Goal: Book appointment/travel/reservation

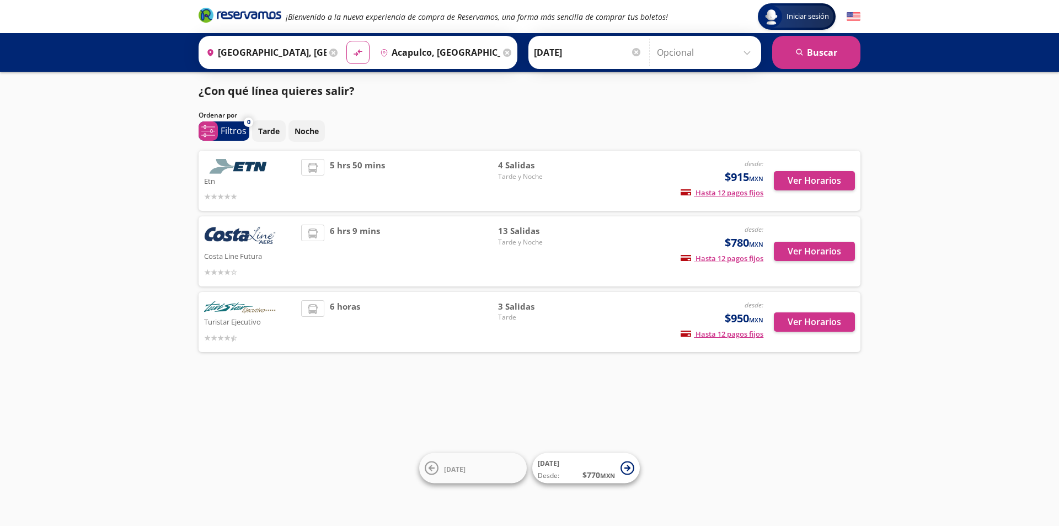
click at [634, 50] on div at bounding box center [636, 52] width 8 height 8
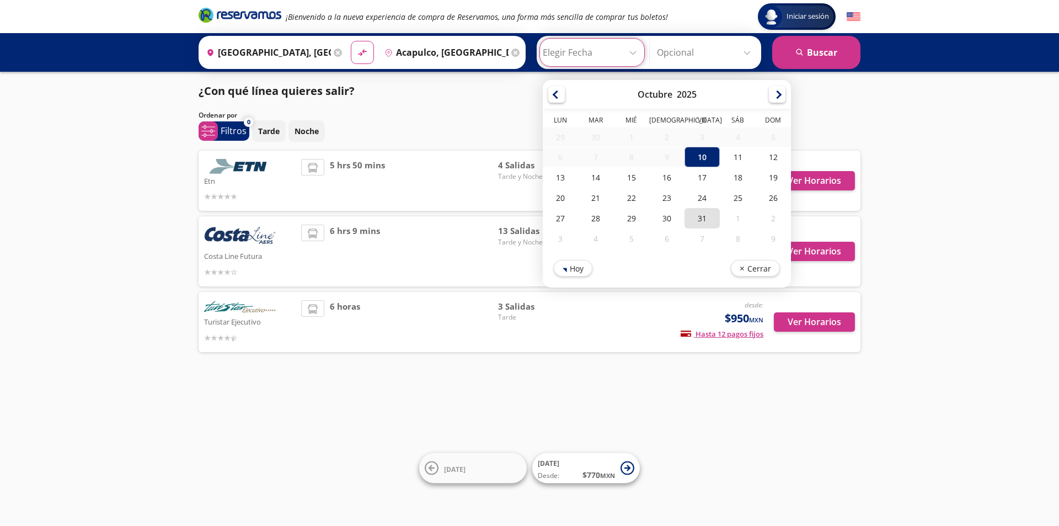
click at [695, 222] on div "31" at bounding box center [702, 218] width 35 height 20
type input "[DATE]"
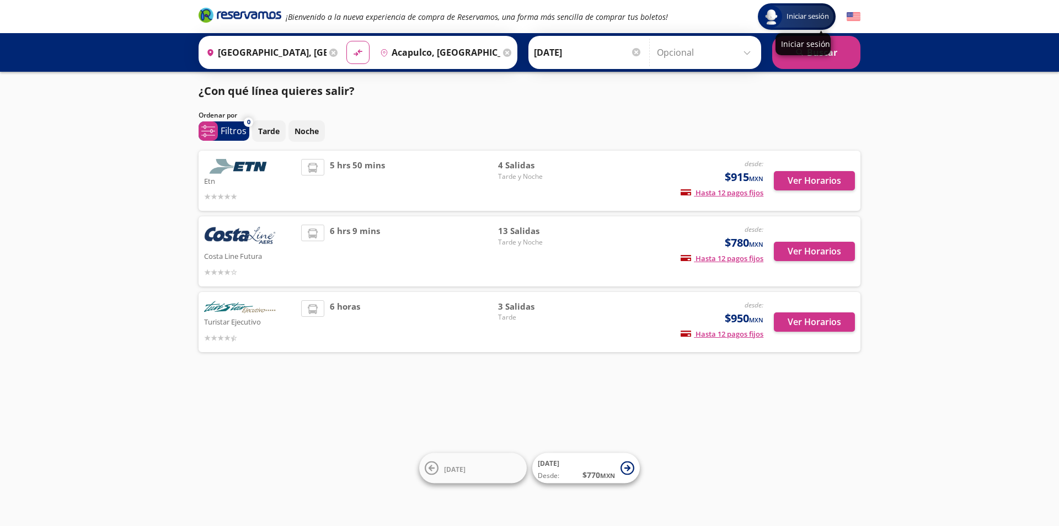
click at [819, 51] on div "Iniciar sesión" at bounding box center [803, 44] width 55 height 22
click at [815, 55] on button "search [GEOGRAPHIC_DATA]" at bounding box center [816, 52] width 88 height 33
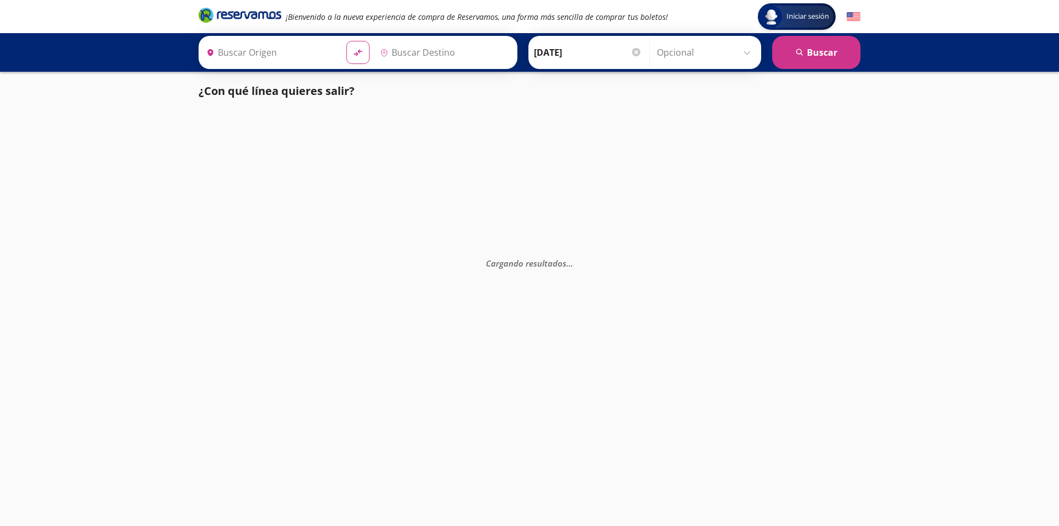
type input "[GEOGRAPHIC_DATA], [GEOGRAPHIC_DATA]"
type input "Acapulco, [GEOGRAPHIC_DATA]"
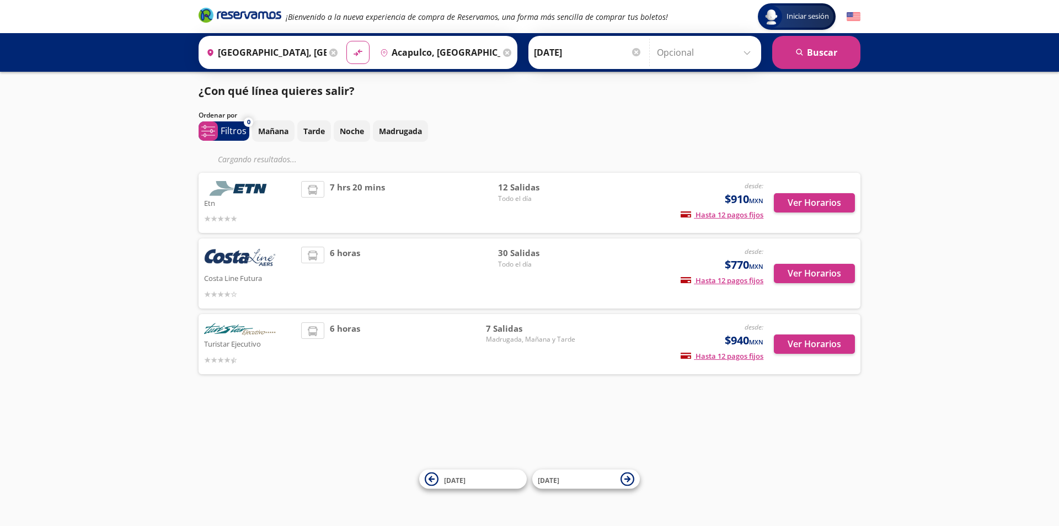
click at [630, 51] on div "[PERSON_NAME] [DATE] Elige tu fecha de ida [DATE] Lun Mar Mié Jue Vie Sáb Dom 2…" at bounding box center [588, 53] width 114 height 28
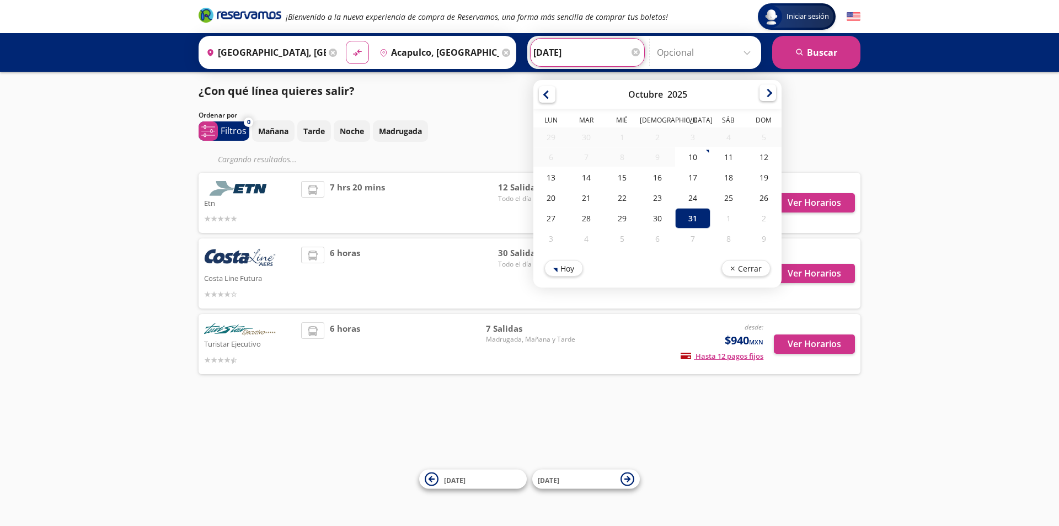
click at [760, 93] on div at bounding box center [768, 92] width 17 height 17
click at [760, 93] on div at bounding box center [768, 94] width 17 height 17
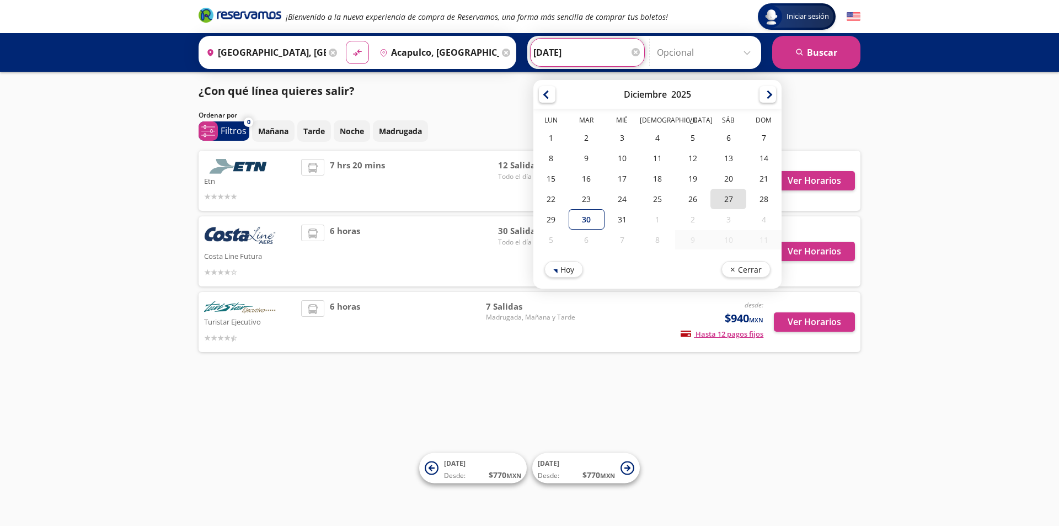
click at [729, 198] on div "27" at bounding box center [728, 199] width 35 height 20
type input "[DATE]"
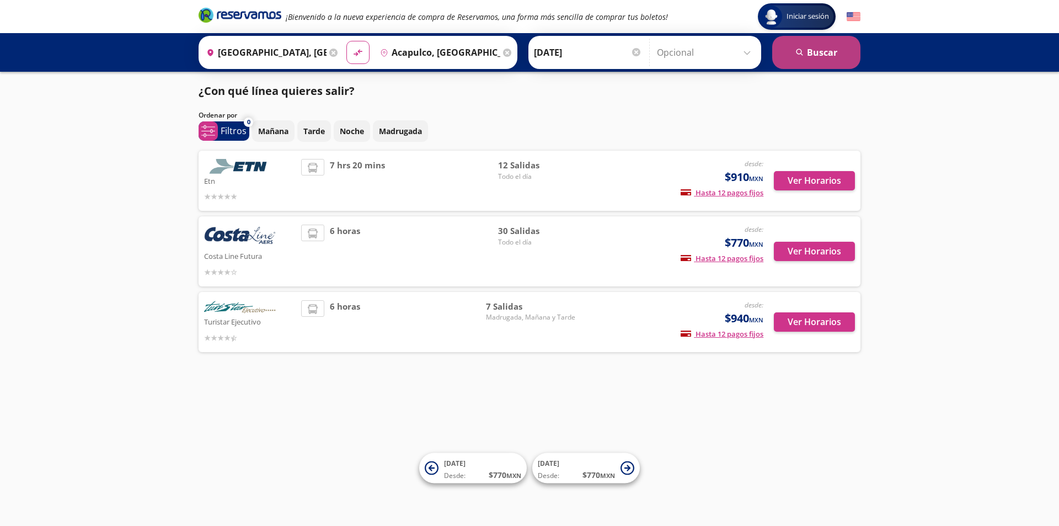
click at [810, 55] on button "search [GEOGRAPHIC_DATA]" at bounding box center [816, 52] width 88 height 33
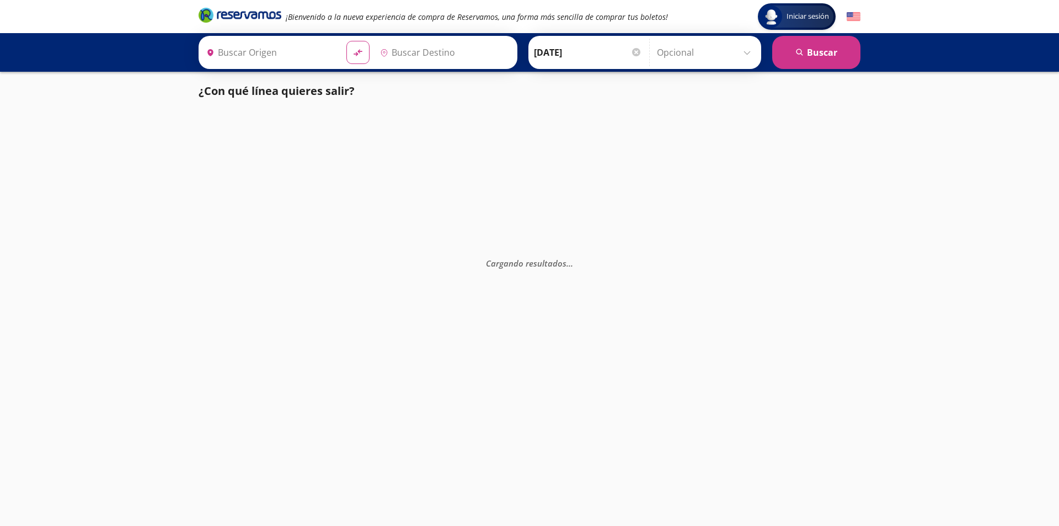
type input "[GEOGRAPHIC_DATA], [GEOGRAPHIC_DATA]"
type input "Acapulco, [GEOGRAPHIC_DATA]"
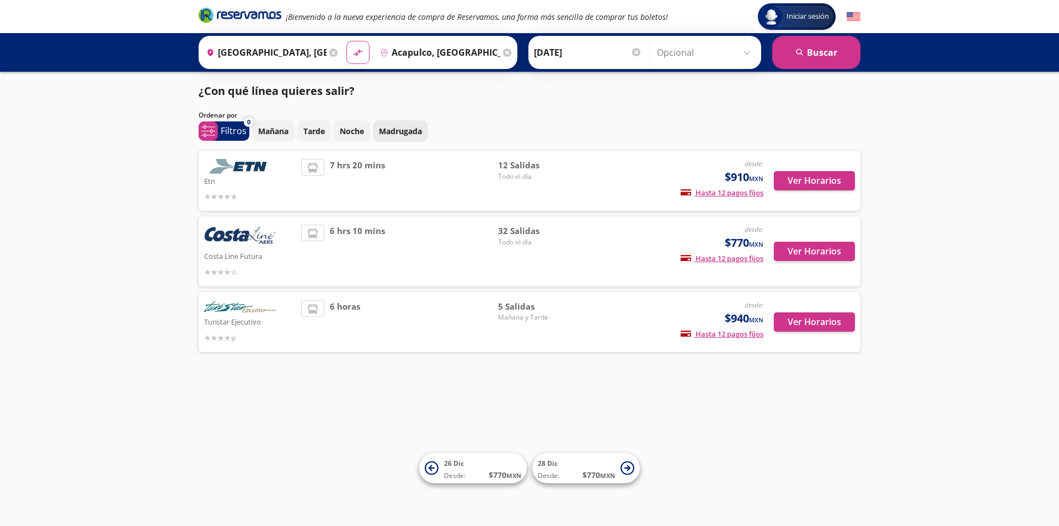
click at [415, 130] on p "Madrugada" at bounding box center [400, 131] width 43 height 12
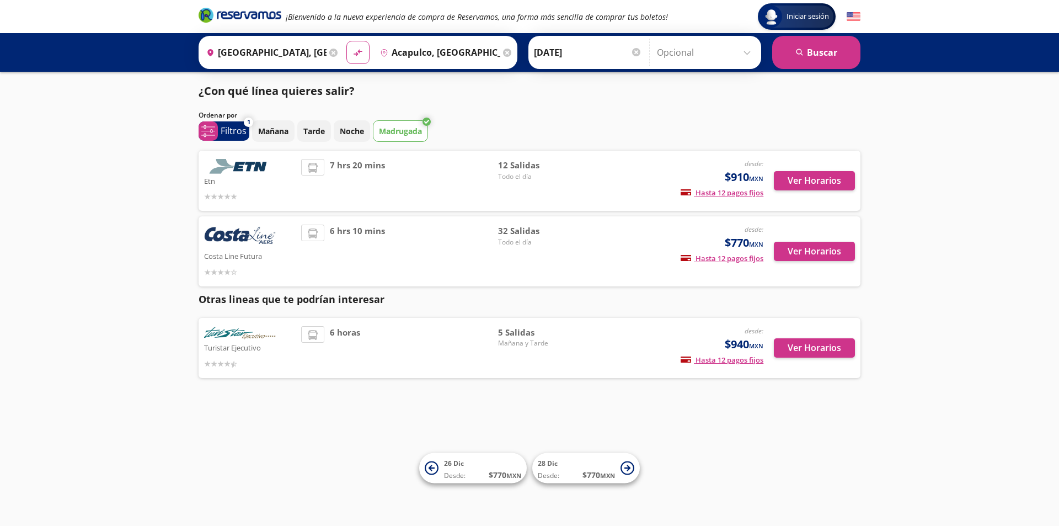
click at [338, 120] on div "Ordenar por" at bounding box center [530, 115] width 662 height 10
click at [352, 129] on p "Noche" at bounding box center [352, 131] width 24 height 12
click at [319, 129] on p "Tarde" at bounding box center [314, 131] width 22 height 12
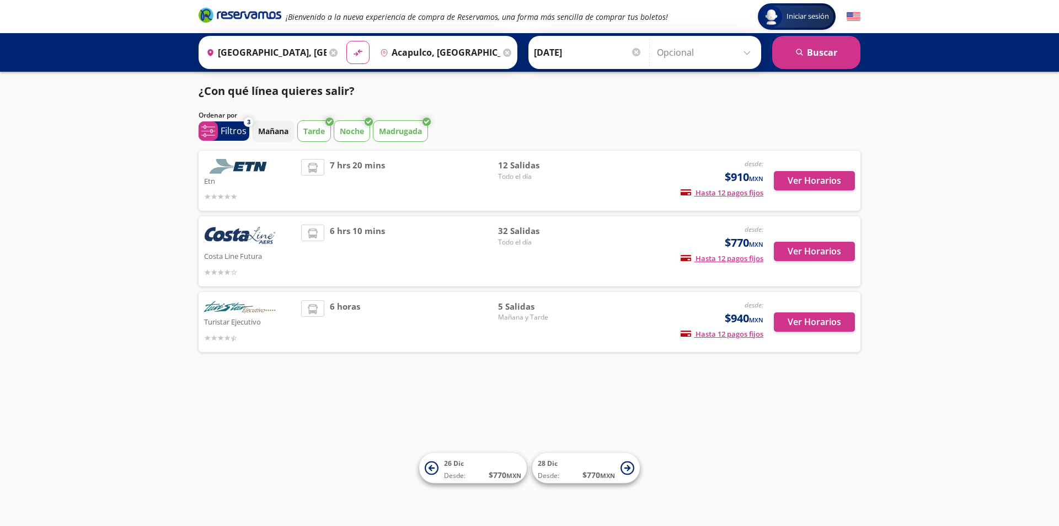
click at [369, 126] on button "Noche" at bounding box center [352, 131] width 36 height 22
click at [361, 128] on p "Noche" at bounding box center [352, 131] width 24 height 12
click at [334, 123] on div "Noche" at bounding box center [352, 131] width 36 height 22
click at [324, 124] on button "Tarde" at bounding box center [314, 131] width 34 height 22
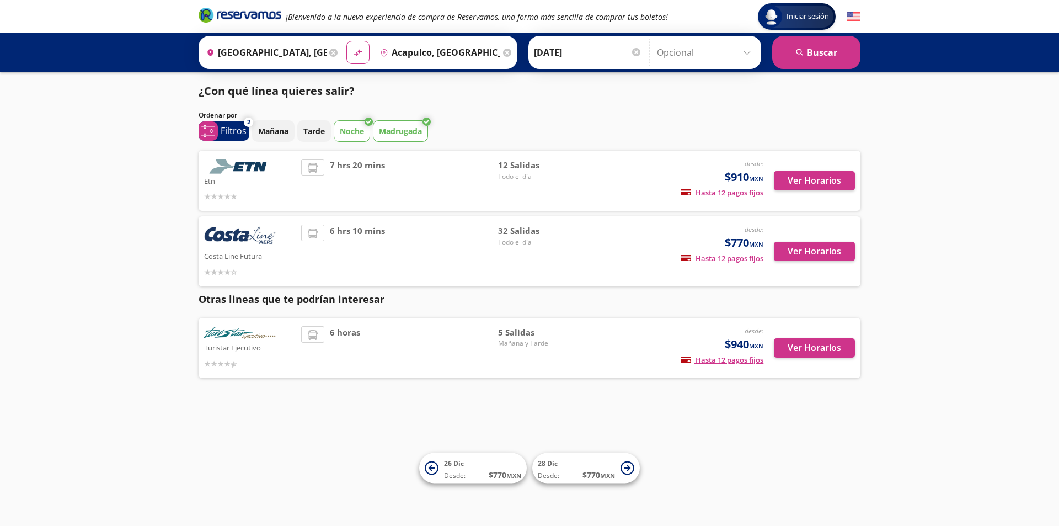
click at [393, 128] on p "Madrugada" at bounding box center [400, 131] width 43 height 12
click at [829, 253] on button "Ver Horarios" at bounding box center [814, 251] width 81 height 19
